Goal: Information Seeking & Learning: Understand process/instructions

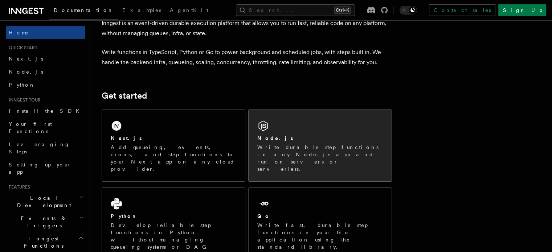
scroll to position [73, 0]
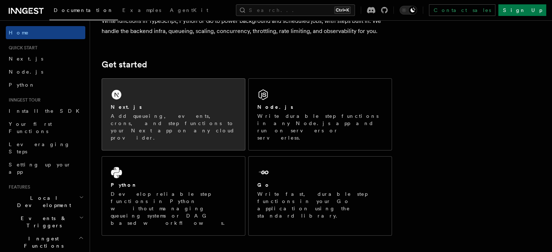
click at [180, 121] on p "Add queueing, events, crons, and step functions to your Next app on any cloud p…" at bounding box center [174, 127] width 126 height 29
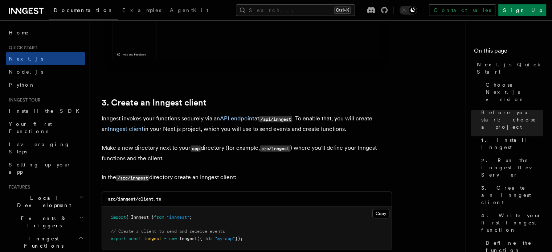
scroll to position [835, 0]
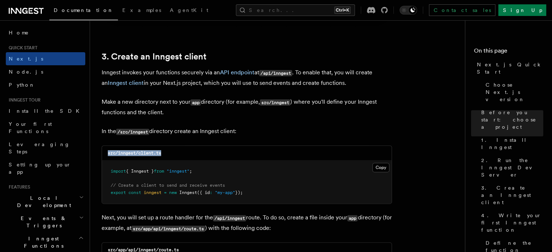
drag, startPoint x: 164, startPoint y: 154, endPoint x: 106, endPoint y: 154, distance: 58.5
click at [106, 154] on div "src/inngest/client.ts" at bounding box center [247, 153] width 290 height 15
click at [176, 154] on div "src/inngest/client.ts" at bounding box center [247, 153] width 290 height 15
drag, startPoint x: 110, startPoint y: 173, endPoint x: 195, endPoint y: 171, distance: 84.3
click at [192, 171] on span "import { Inngest } from "inngest" ;" at bounding box center [151, 171] width 81 height 5
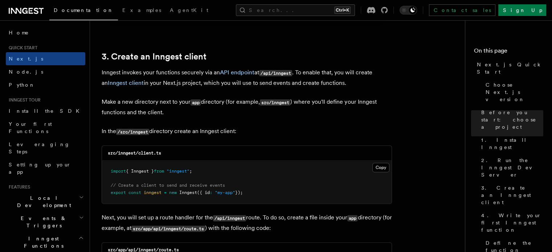
click at [113, 156] on h3 "src/inngest/client.ts" at bounding box center [134, 153] width 53 height 6
drag, startPoint x: 109, startPoint y: 153, endPoint x: 165, endPoint y: 152, distance: 55.9
click at [165, 152] on div "src/inngest/client.ts" at bounding box center [247, 153] width 290 height 15
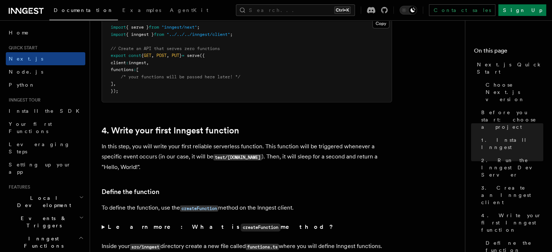
scroll to position [1077, 0]
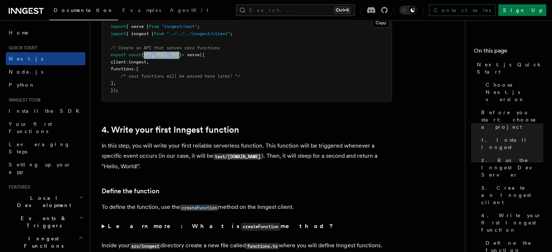
drag, startPoint x: 151, startPoint y: 53, endPoint x: 186, endPoint y: 56, distance: 35.0
click at [186, 56] on span "export const { GET , POST , PUT } = serve ({" at bounding box center [158, 54] width 94 height 5
click at [179, 56] on span "PUT" at bounding box center [176, 54] width 8 height 5
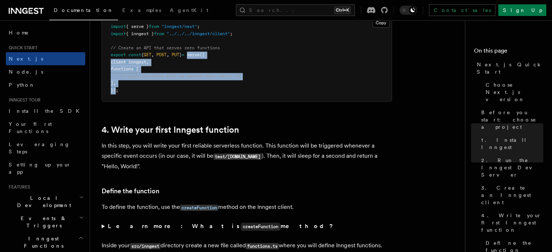
drag, startPoint x: 115, startPoint y: 90, endPoint x: 200, endPoint y: 56, distance: 91.9
click at [200, 56] on code "import { serve } from "inngest/next" ; import { inngest } from "../../../innges…" at bounding box center [176, 58] width 130 height 69
click at [200, 56] on span "serve" at bounding box center [193, 54] width 13 height 5
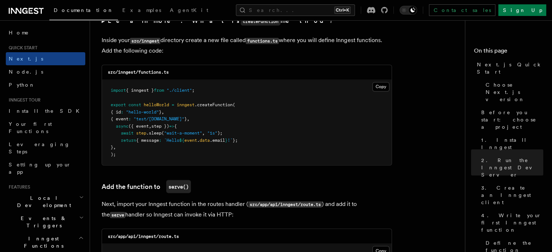
scroll to position [1295, 0]
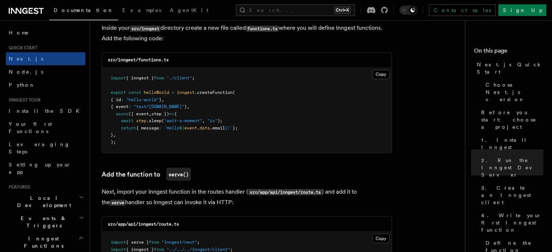
drag, startPoint x: 121, startPoint y: 100, endPoint x: 170, endPoint y: 99, distance: 49.0
click at [164, 99] on span "{ id : "hello-world" } ," at bounding box center [137, 99] width 53 height 5
click at [225, 107] on pre "import { inngest } from "./client" ; export const helloWorld = inngest .createF…" at bounding box center [247, 110] width 290 height 85
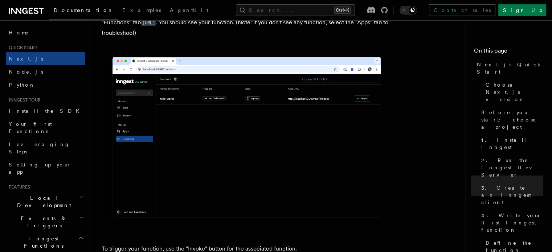
scroll to position [1767, 0]
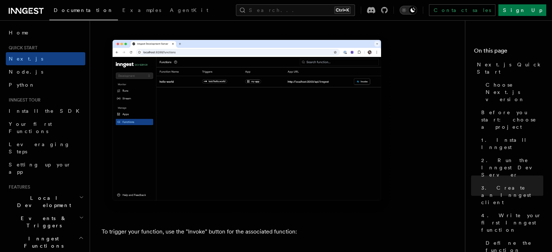
click at [408, 12] on icon "Toggle dark mode" at bounding box center [404, 10] width 7 height 7
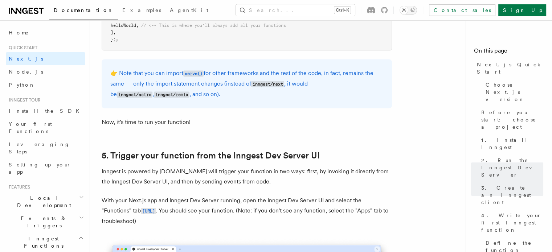
scroll to position [1549, 0]
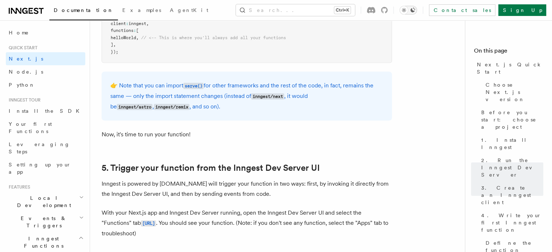
click at [408, 11] on icon "Toggle dark mode" at bounding box center [404, 10] width 7 height 7
